Goal: Information Seeking & Learning: Learn about a topic

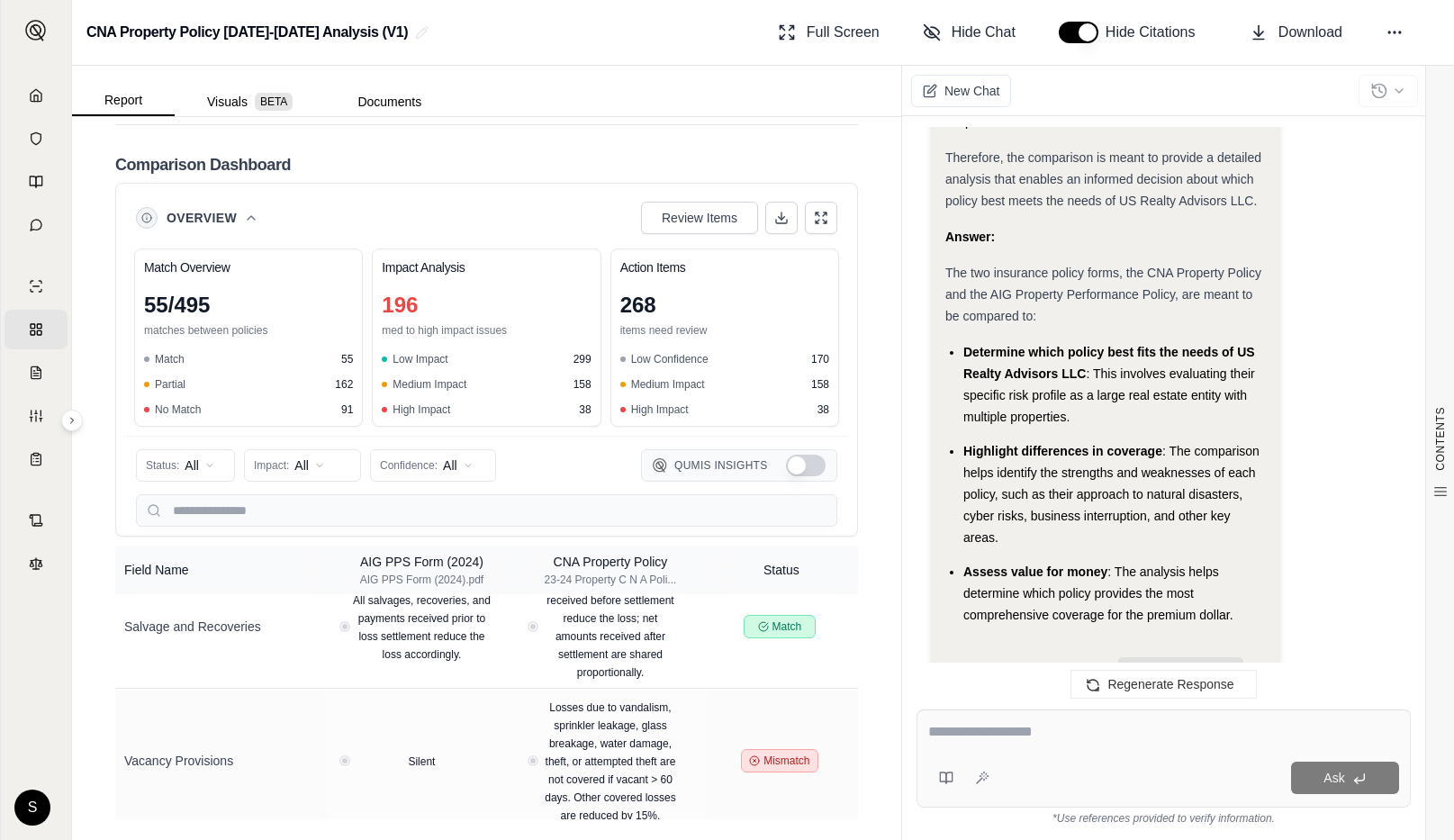
scroll to position [19754, 0]
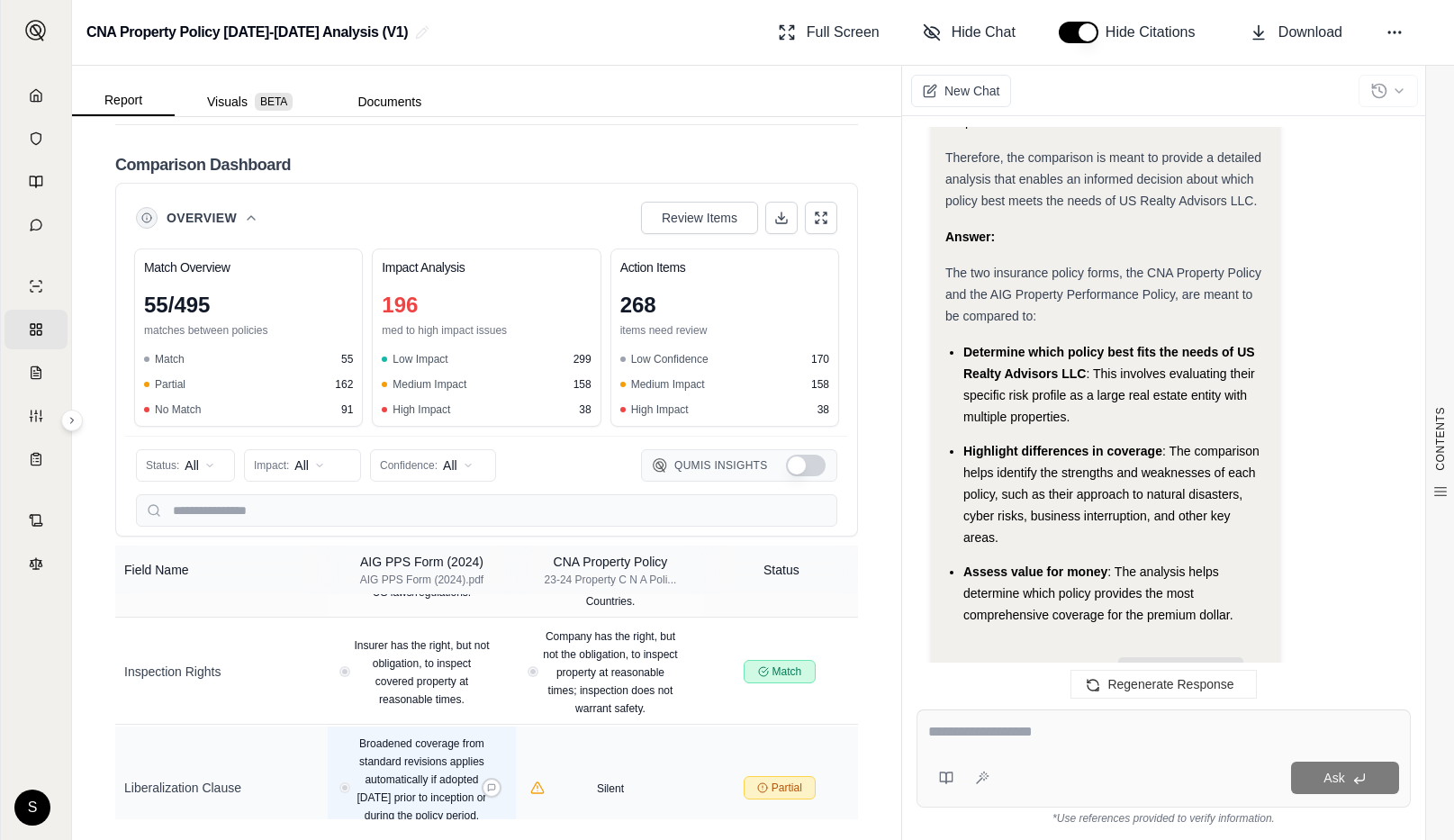
click at [336, 734] on div "Broadened coverage from standard revisions applies automatically if adopted [DA…" at bounding box center [422, 787] width 175 height 108
click at [356, 734] on div "Broadened coverage from standard revisions applies automatically if adopted [DA…" at bounding box center [421, 787] width 157 height 108
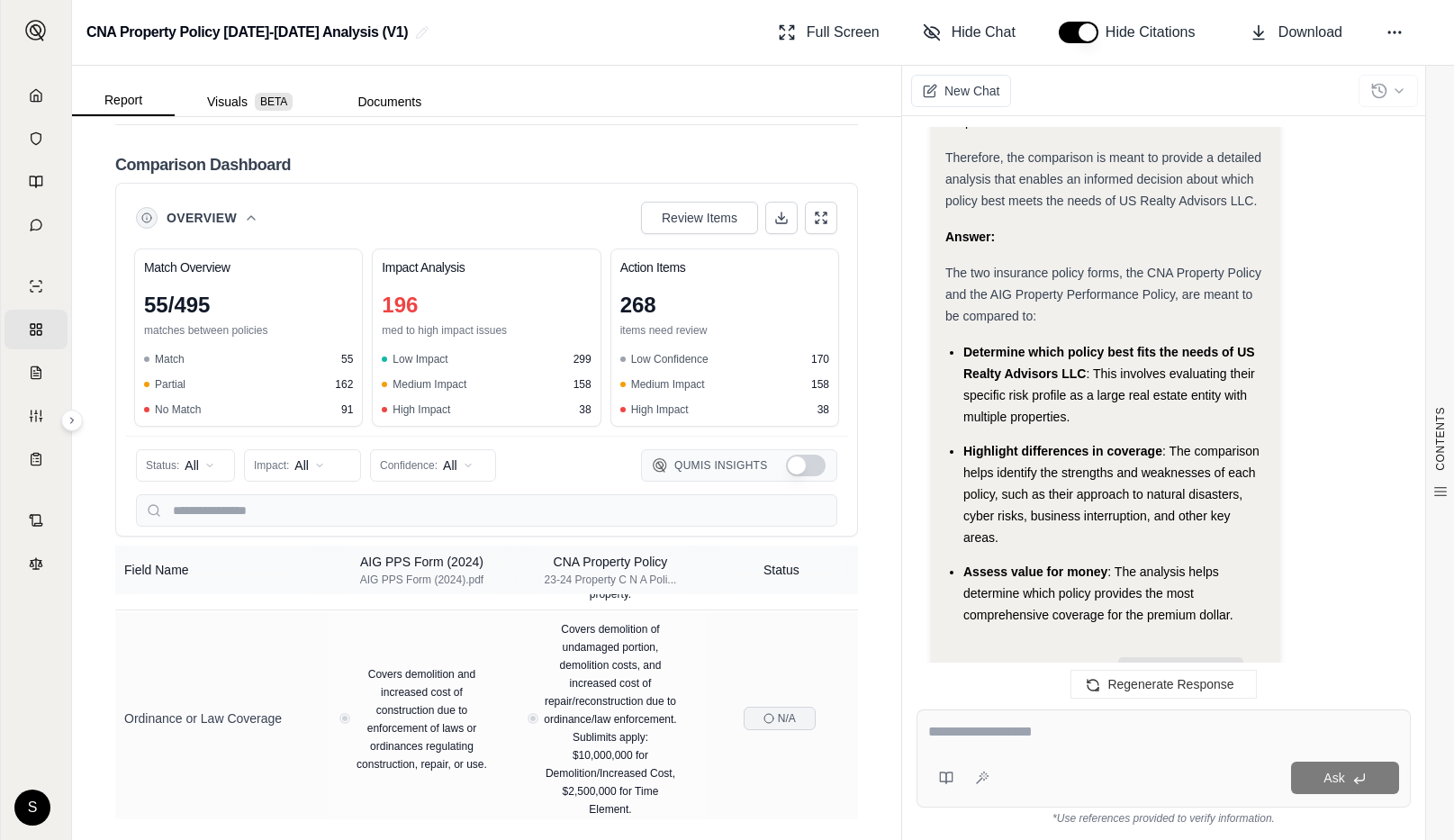
scroll to position [20888, 0]
click at [817, 218] on icon at bounding box center [820, 217] width 14 height 14
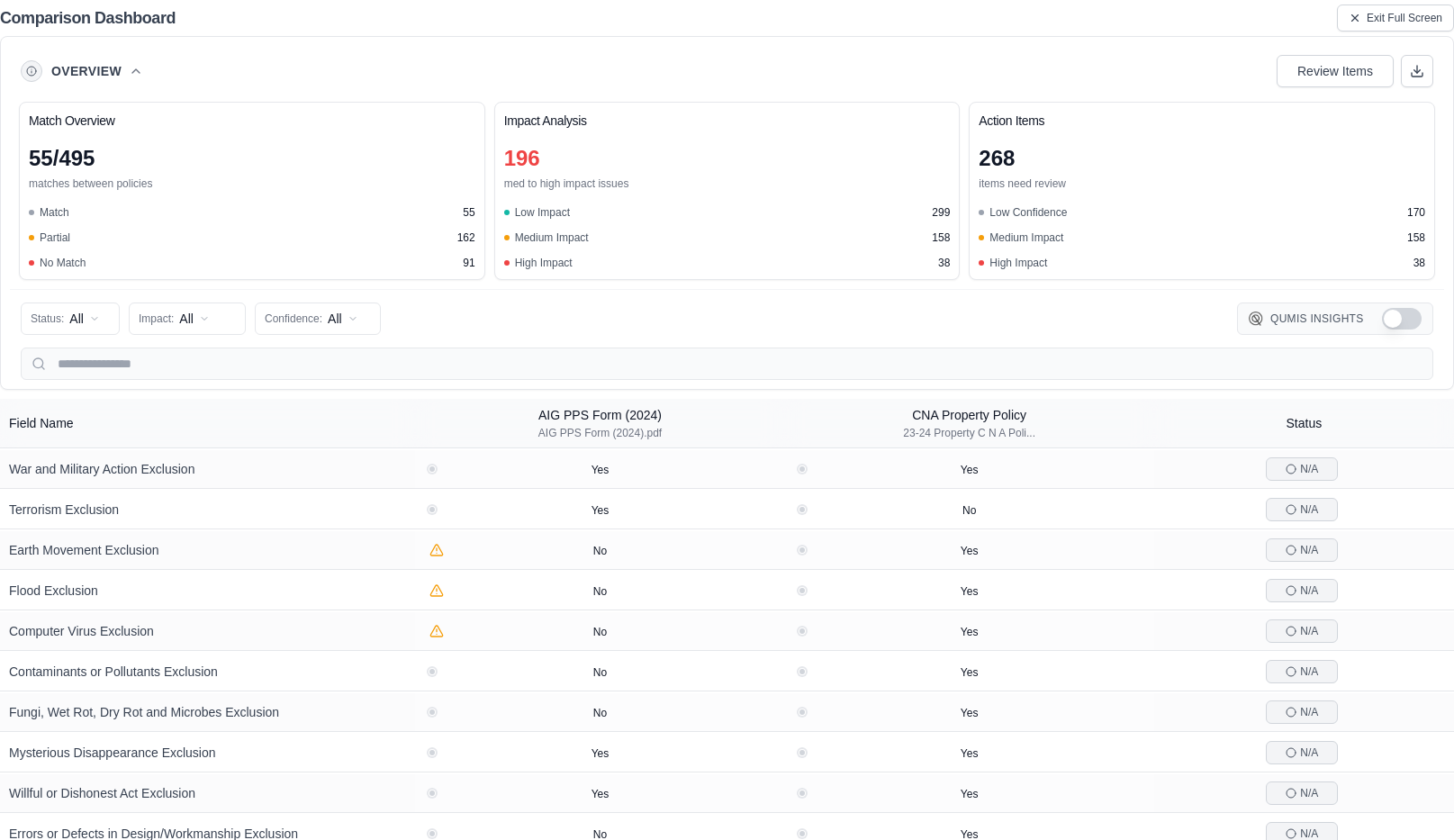
scroll to position [15700, 0]
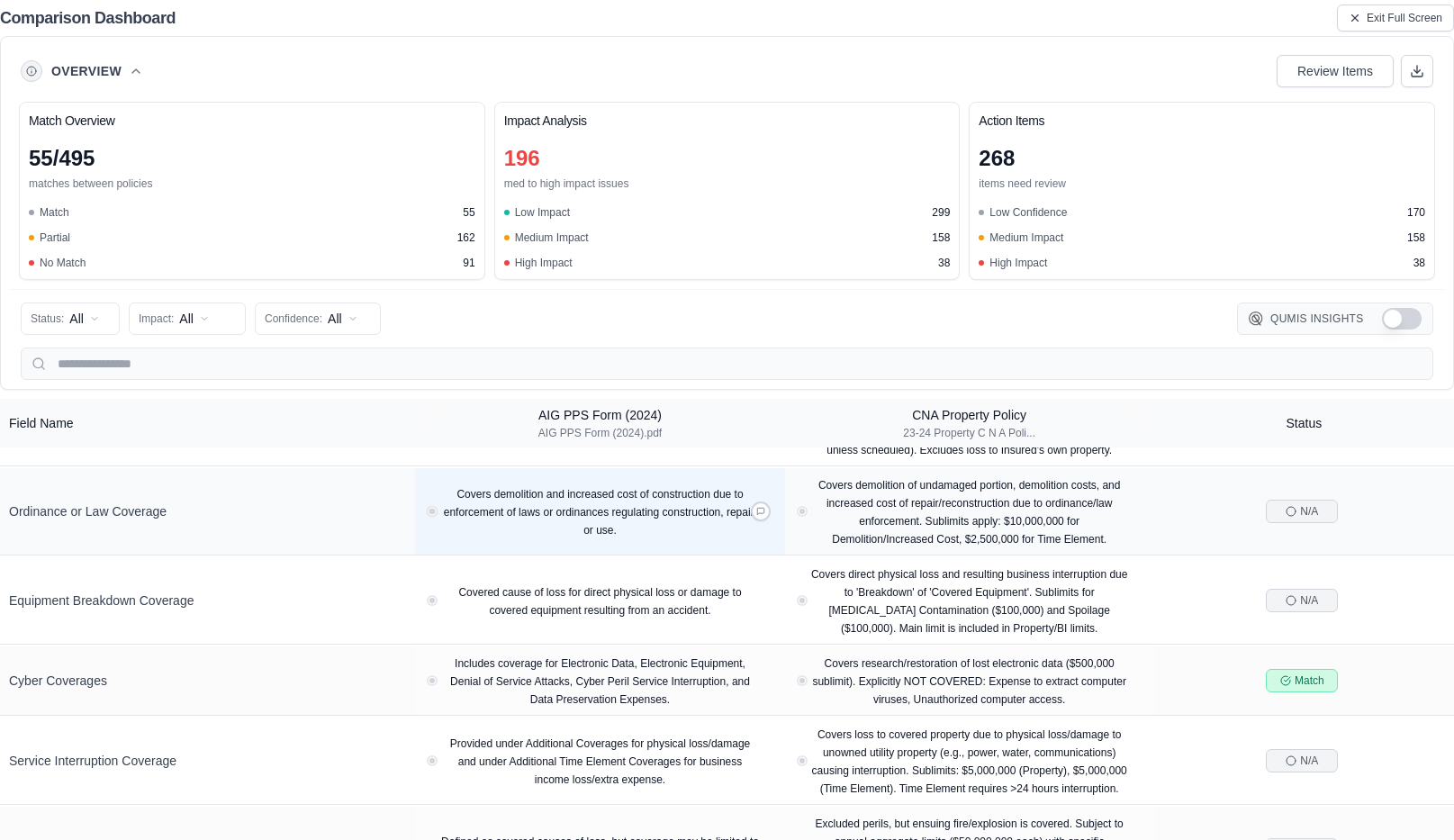
click at [430, 509] on button "View confidence details" at bounding box center [432, 512] width 7 height 7
click at [432, 509] on button "View confidence details" at bounding box center [432, 512] width 7 height 7
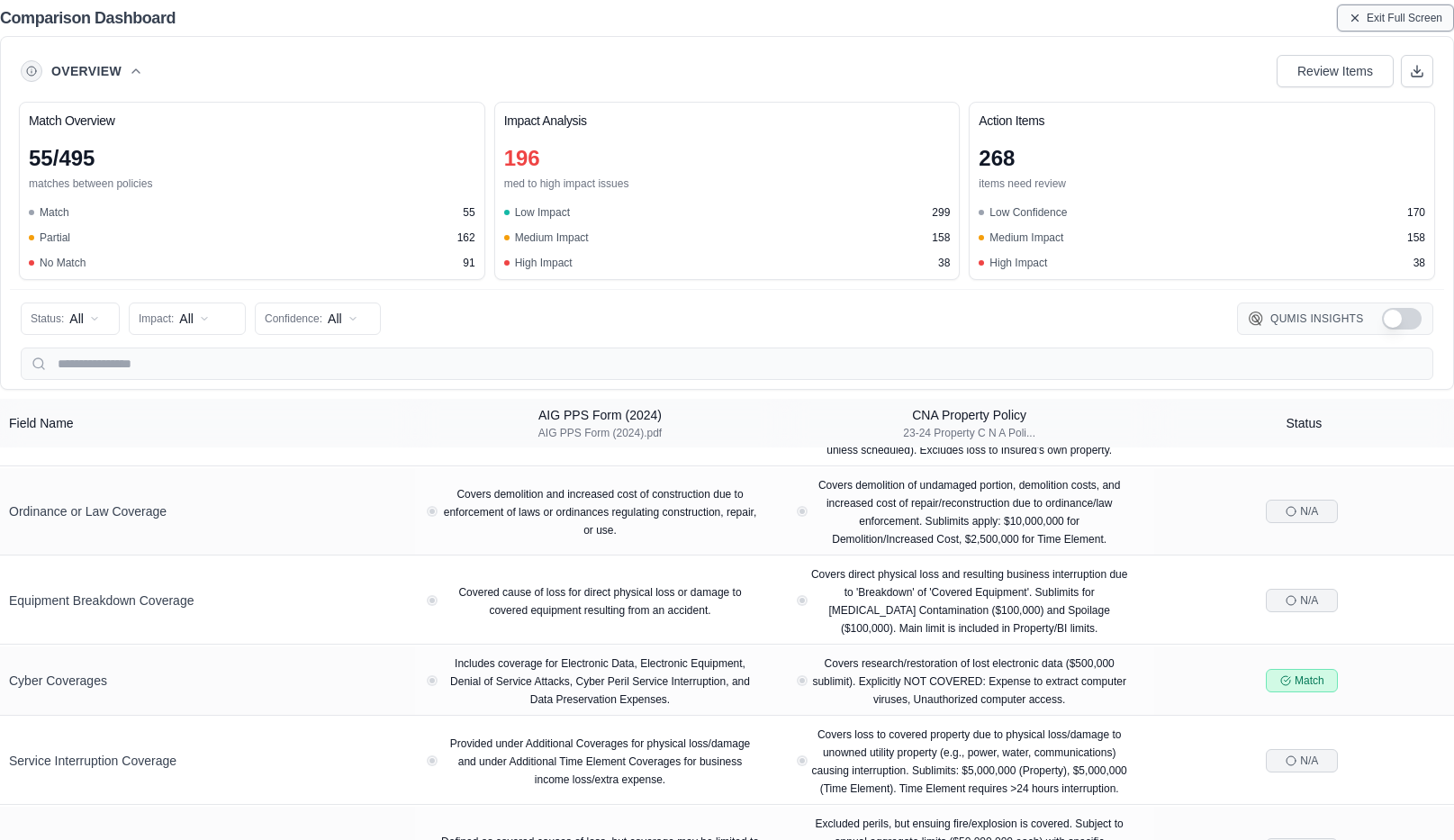
click at [1409, 15] on span "Exit Full Screen" at bounding box center [1404, 18] width 76 height 14
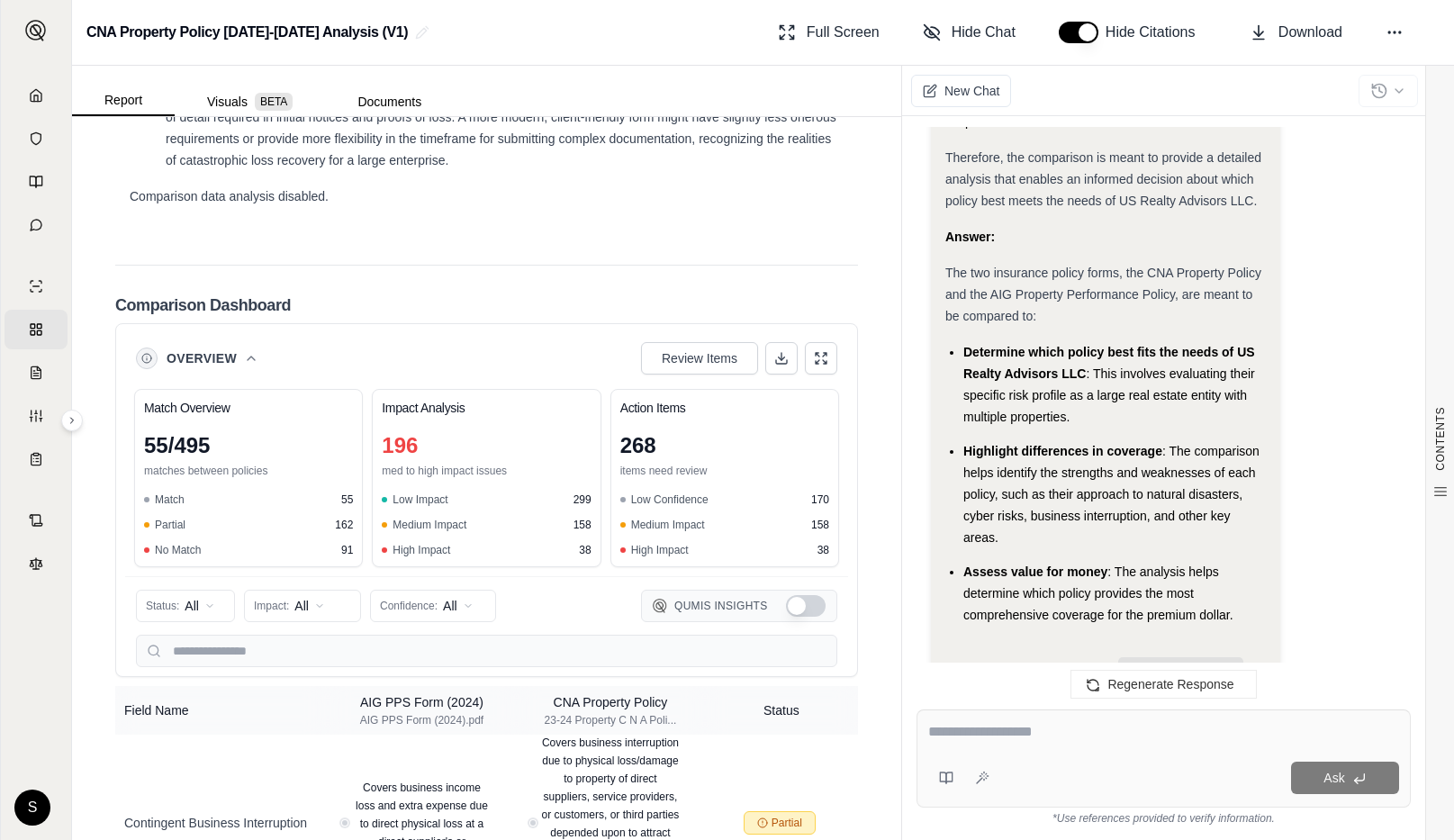
scroll to position [4284, 0]
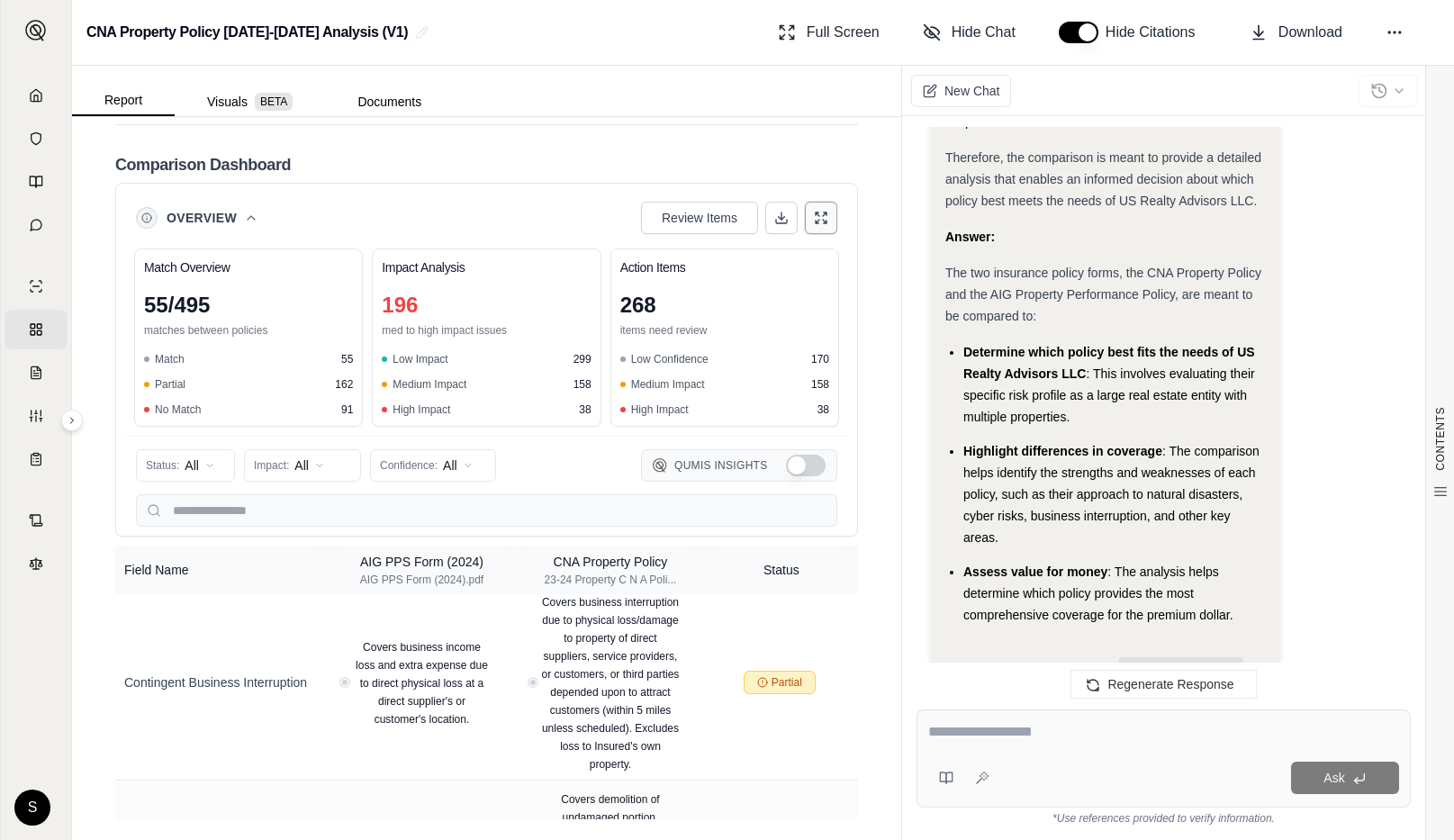
click at [827, 221] on icon at bounding box center [820, 217] width 14 height 14
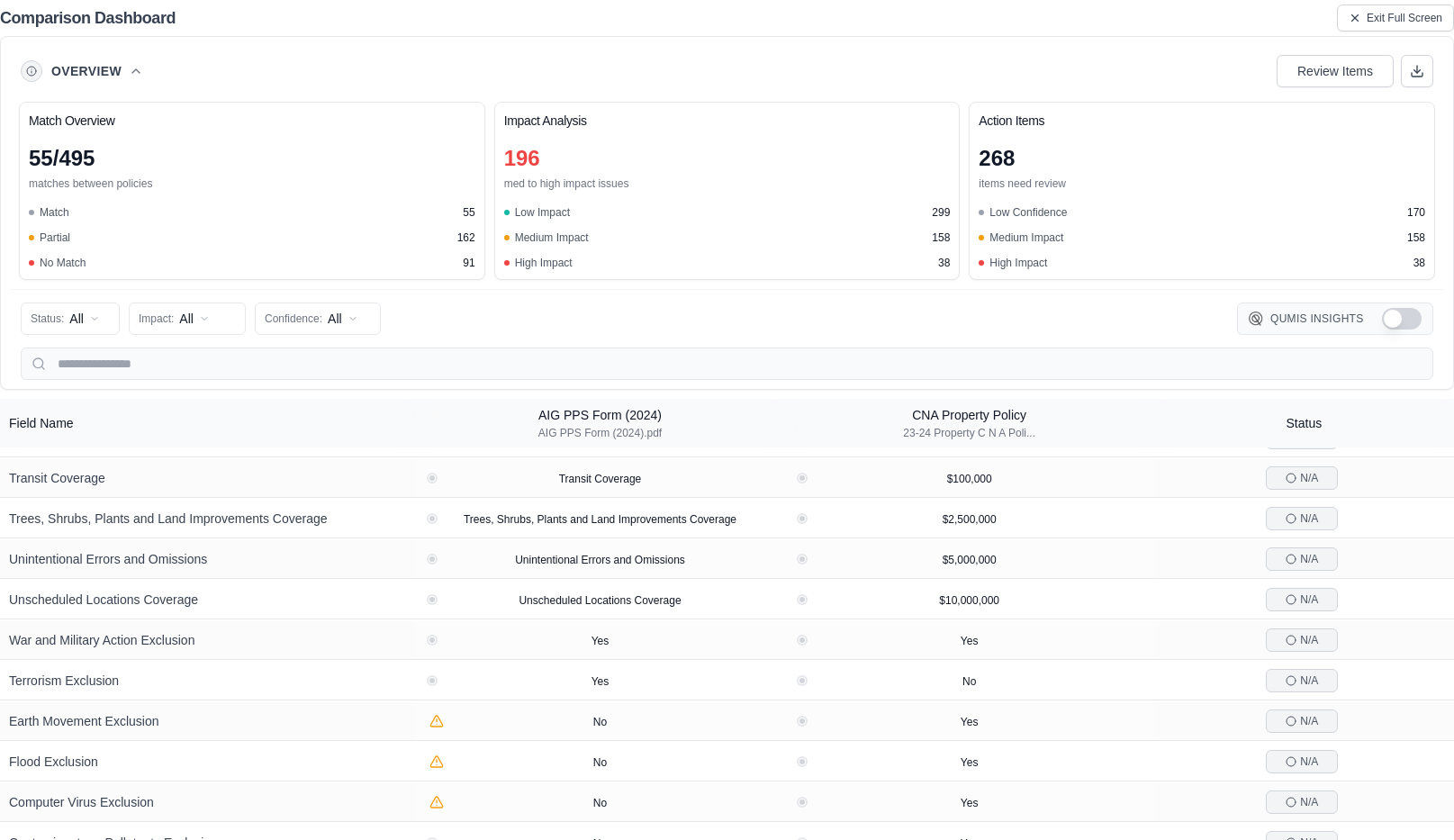
scroll to position [15647, 0]
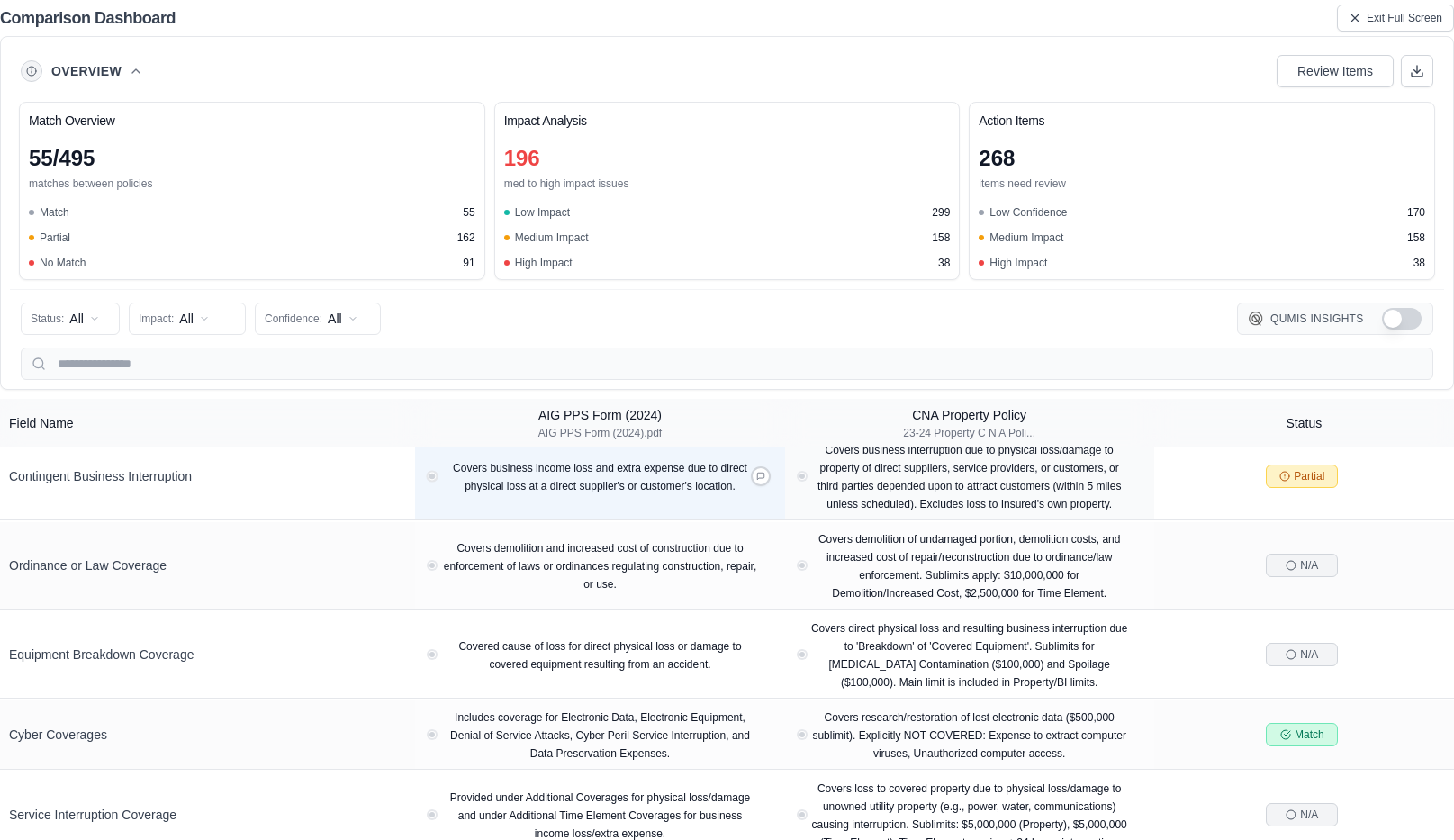
click at [431, 473] on button "View confidence details" at bounding box center [432, 476] width 7 height 7
click at [512, 479] on div "Covers business income loss and extra expense due to direct physical loss at a …" at bounding box center [599, 476] width 337 height 36
click at [549, 473] on span "Covers business income loss and extra expense due to direct physical loss at a …" at bounding box center [600, 477] width 295 height 31
click at [550, 473] on span "Covers business income loss and extra expense due to direct physical loss at a …" at bounding box center [600, 477] width 295 height 31
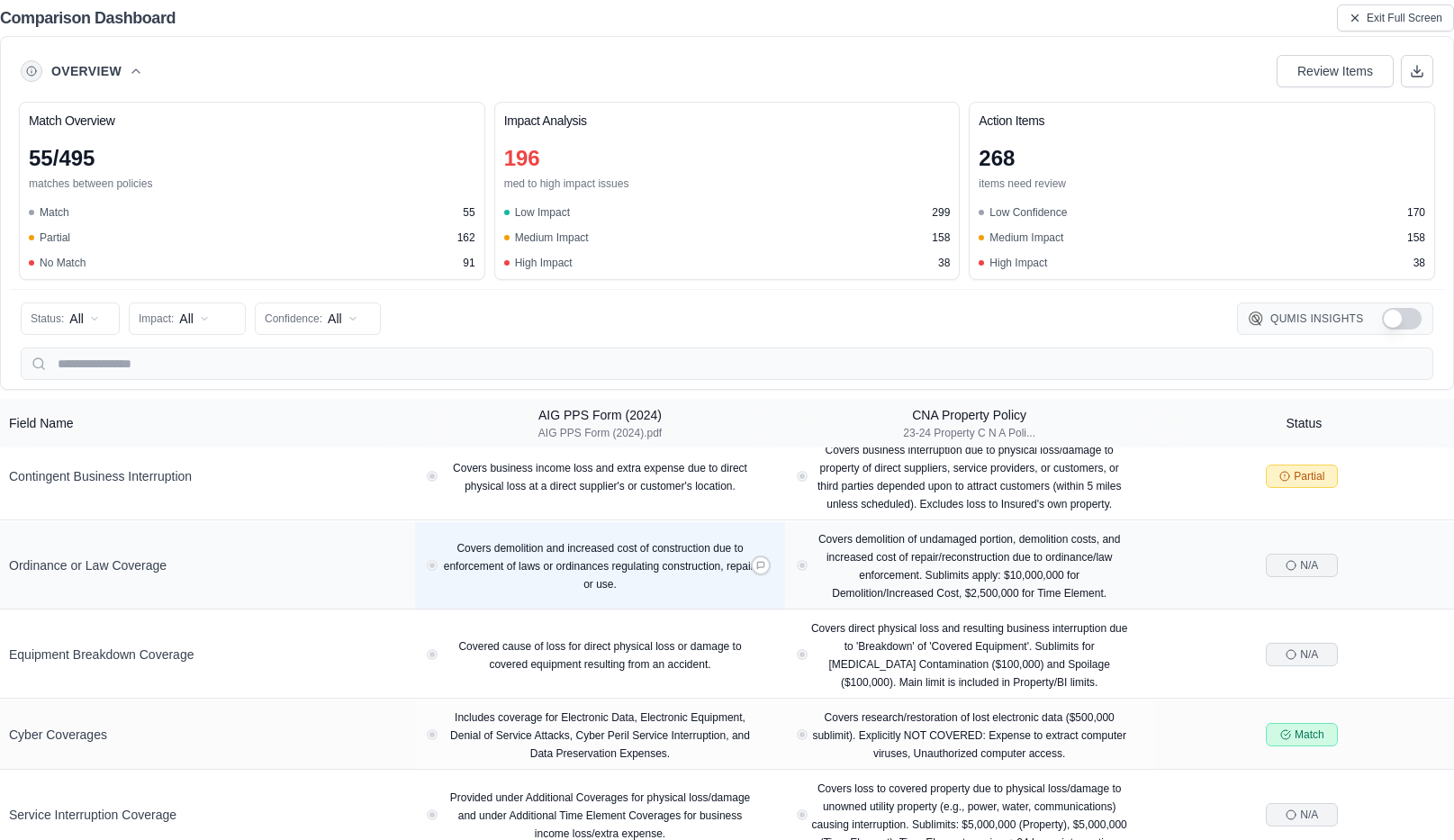
click at [690, 550] on span "Covers demolition and increased cost of construction due to enforcement of laws…" at bounding box center [601, 566] width 314 height 49
click at [757, 561] on icon at bounding box center [760, 565] width 8 height 8
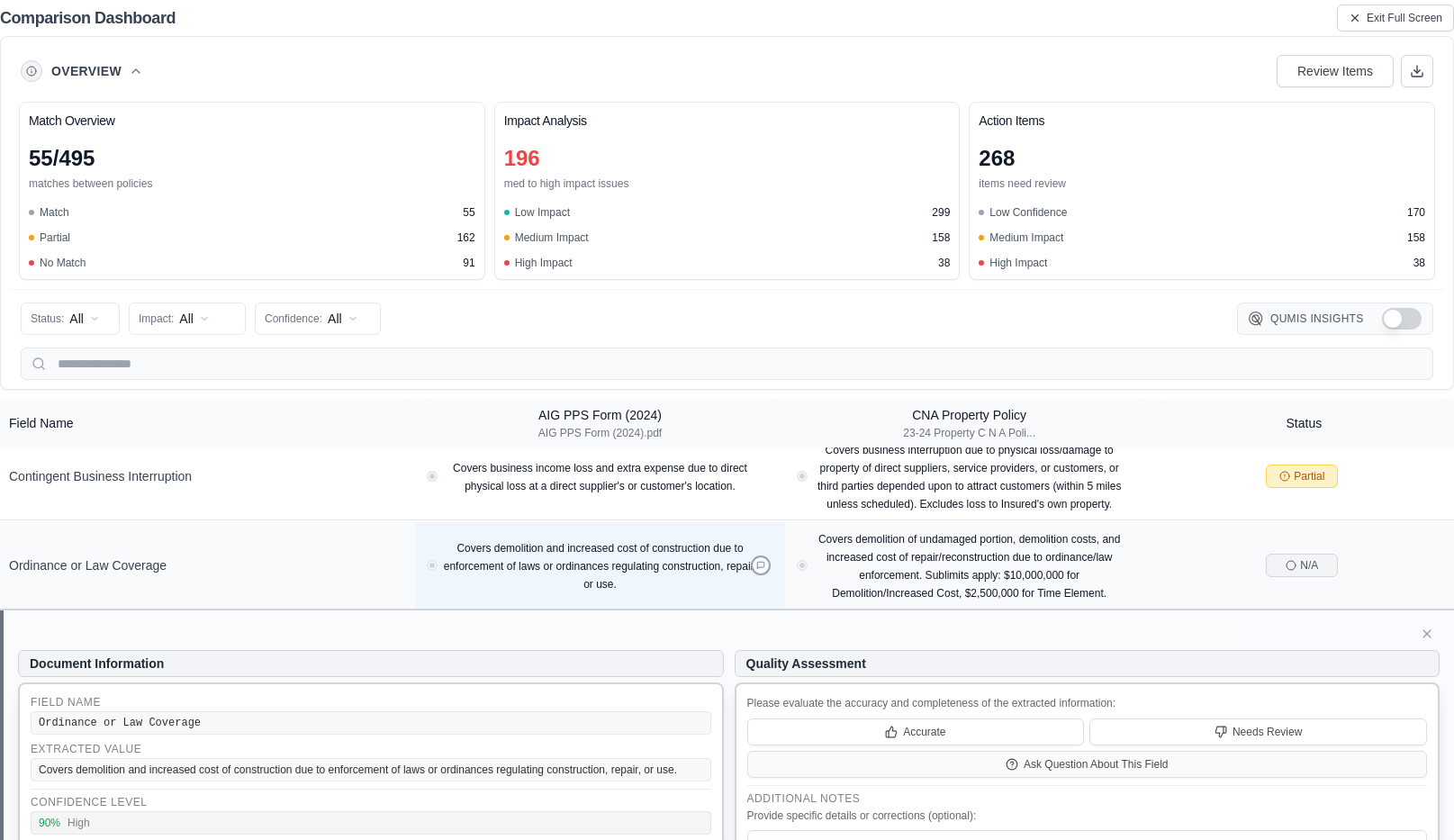
click at [757, 560] on icon at bounding box center [761, 565] width 9 height 9
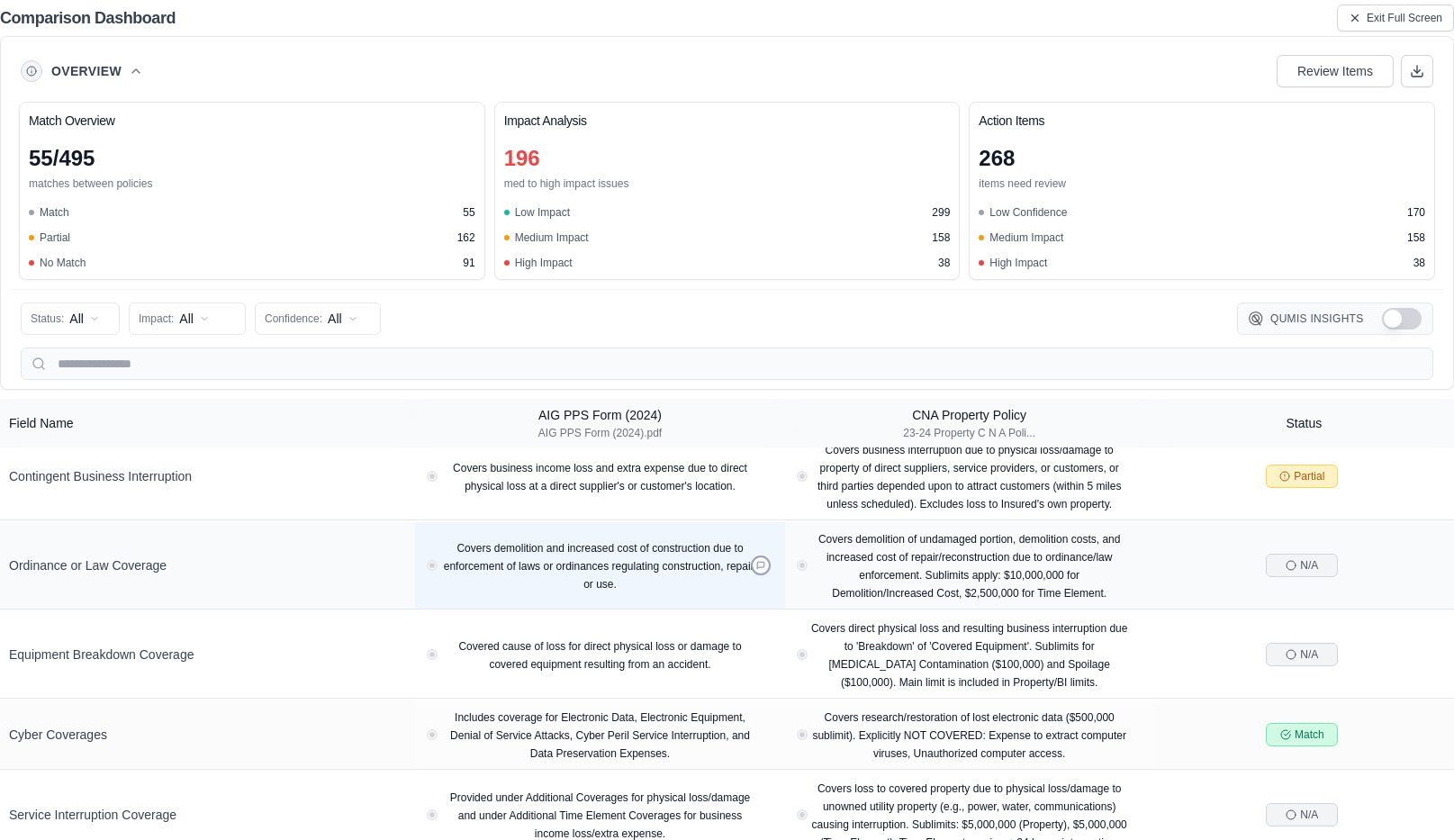
click at [757, 560] on icon at bounding box center [761, 565] width 9 height 9
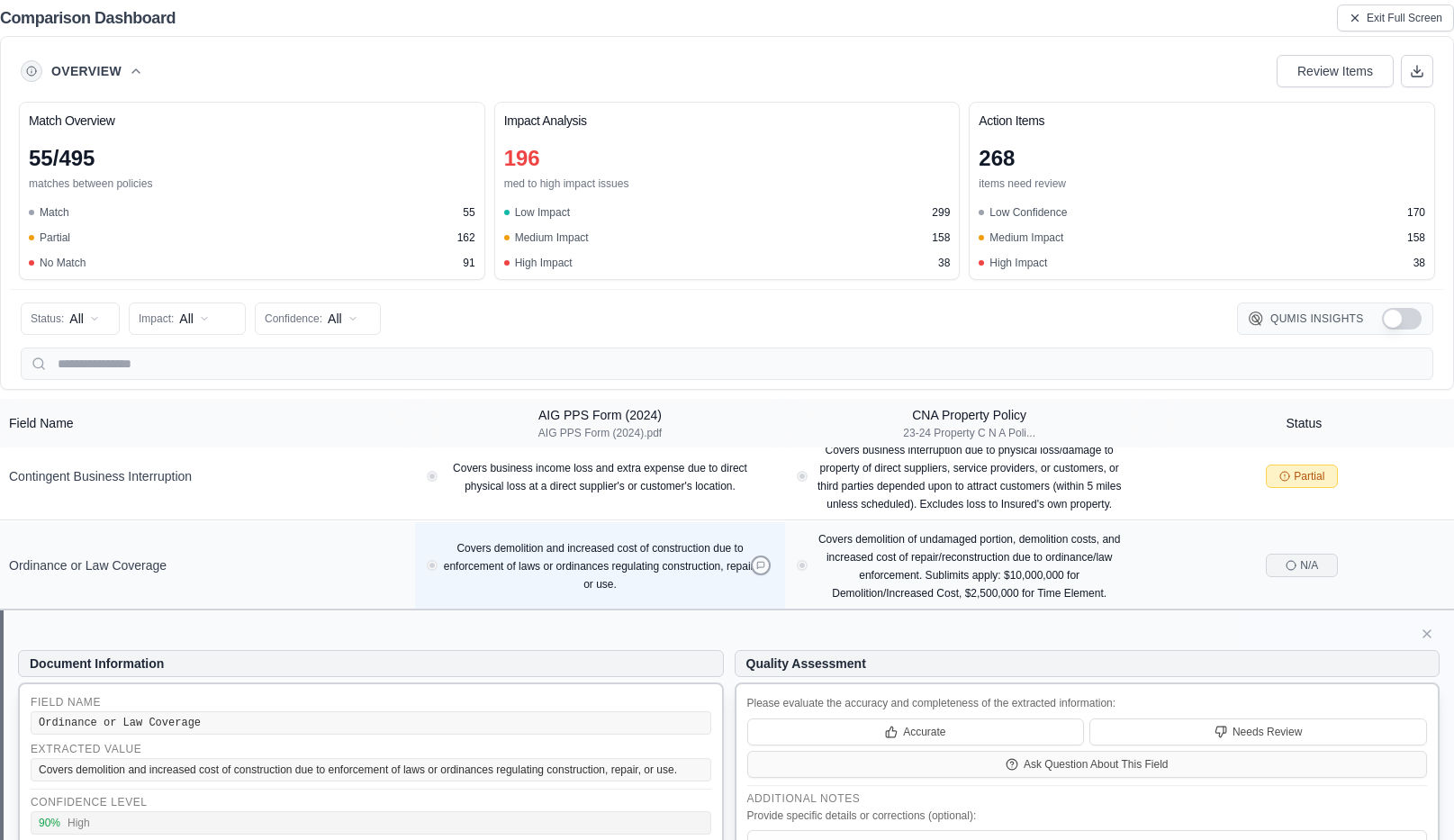
click at [757, 560] on icon at bounding box center [761, 565] width 9 height 9
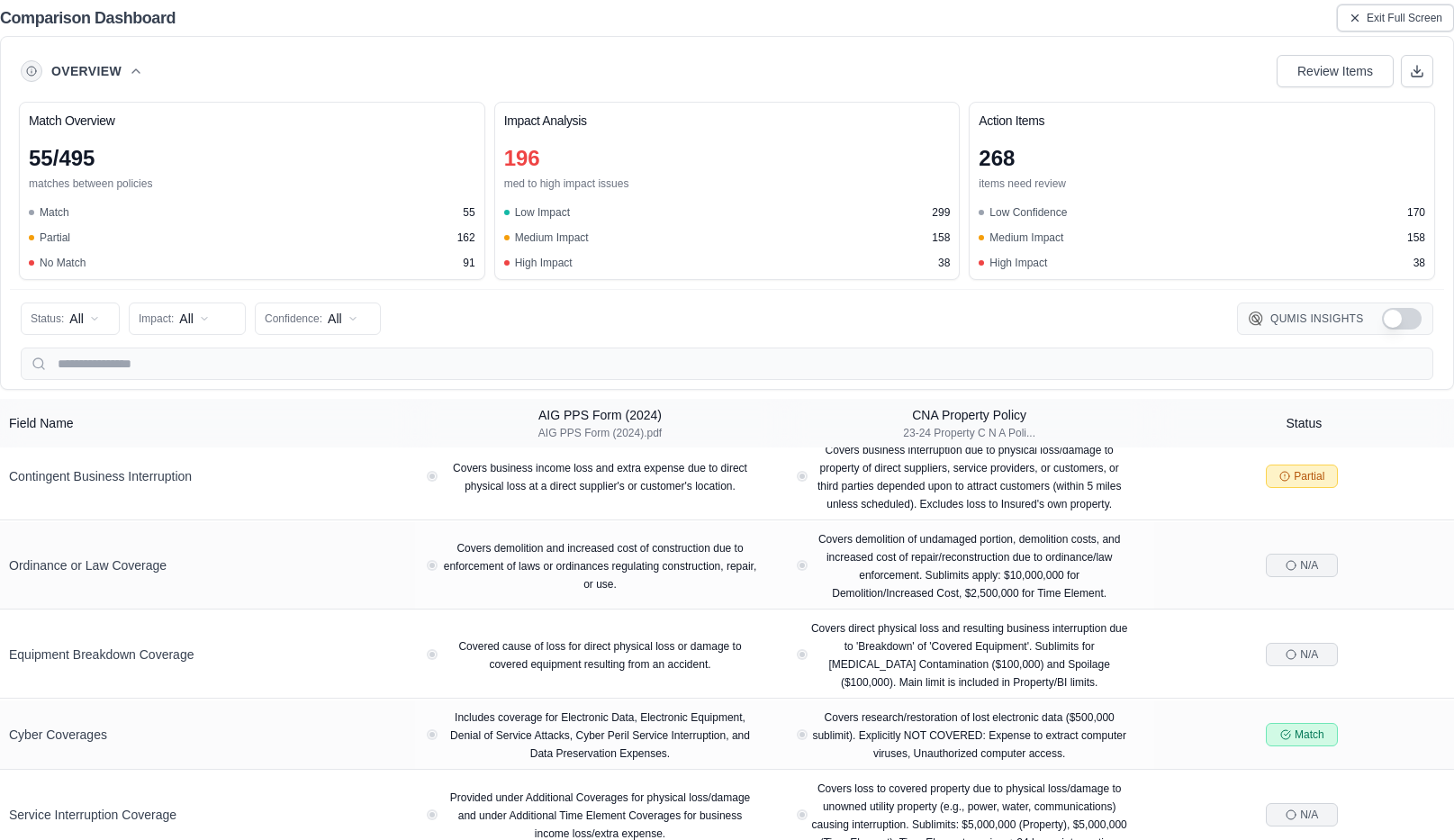
click at [1389, 13] on span "Exit Full Screen" at bounding box center [1404, 18] width 76 height 14
